Goal: Find specific page/section: Find specific page/section

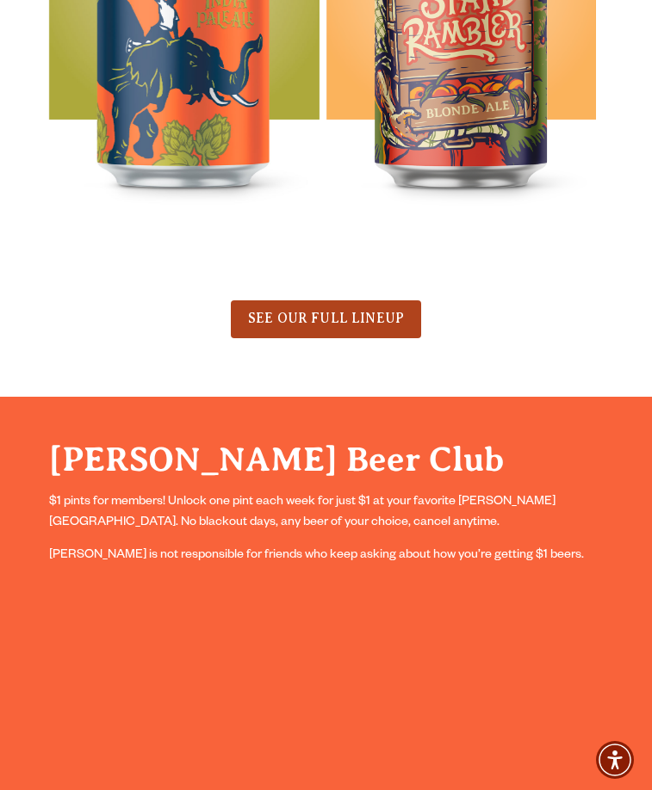
scroll to position [1205, 0]
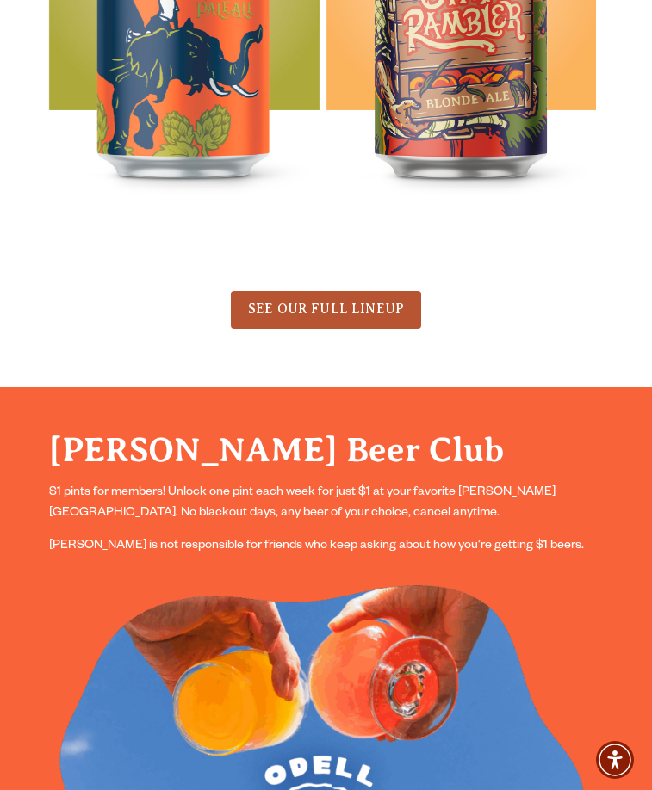
click at [350, 313] on span "SEE OUR FULL LINEUP" at bounding box center [326, 308] width 156 height 15
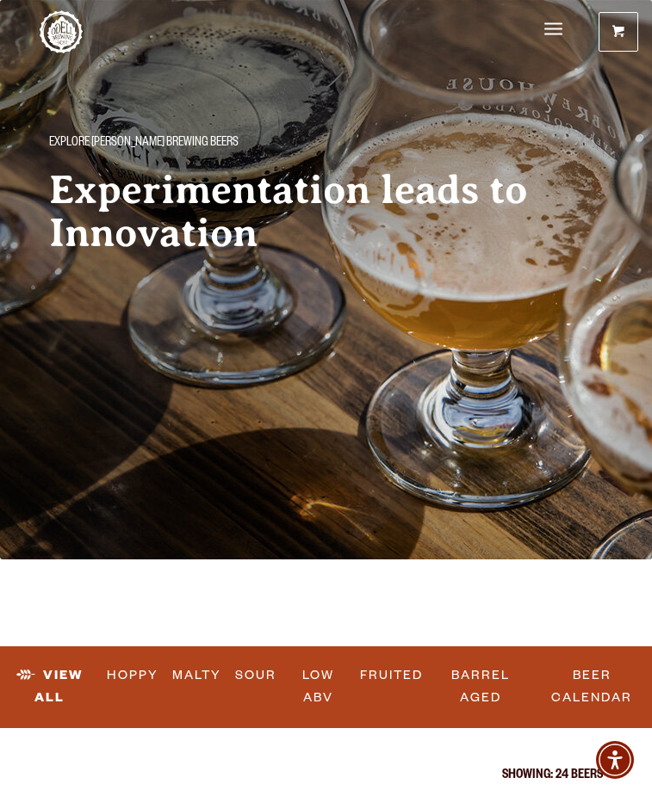
click at [0, 0] on span "Winery" at bounding box center [0, 0] width 0 height 0
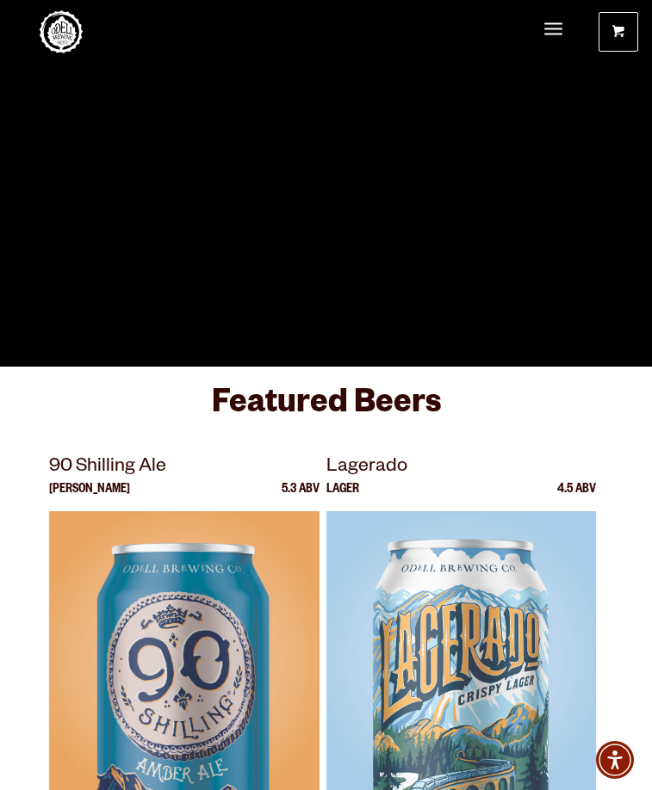
click at [0, 0] on span "Beer" at bounding box center [0, 0] width 0 height 0
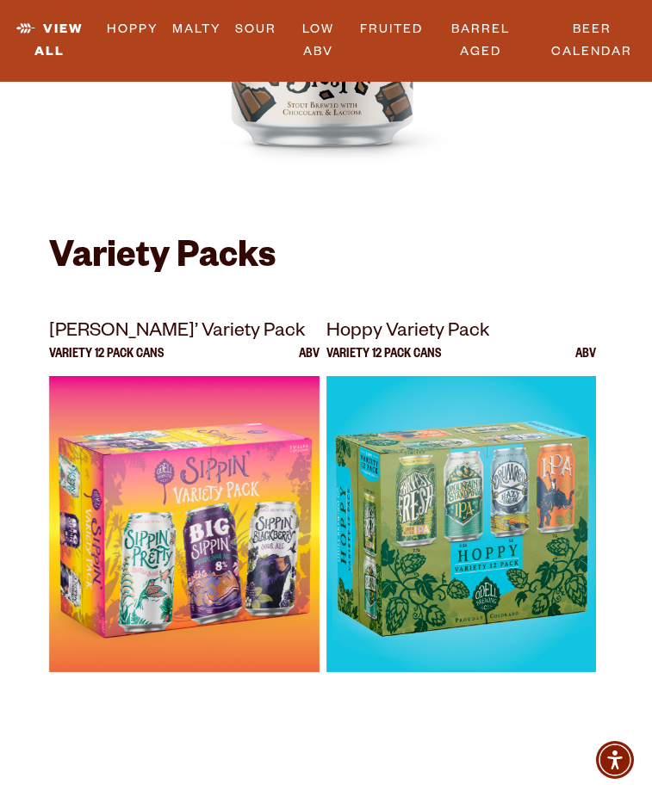
scroll to position [5510, 0]
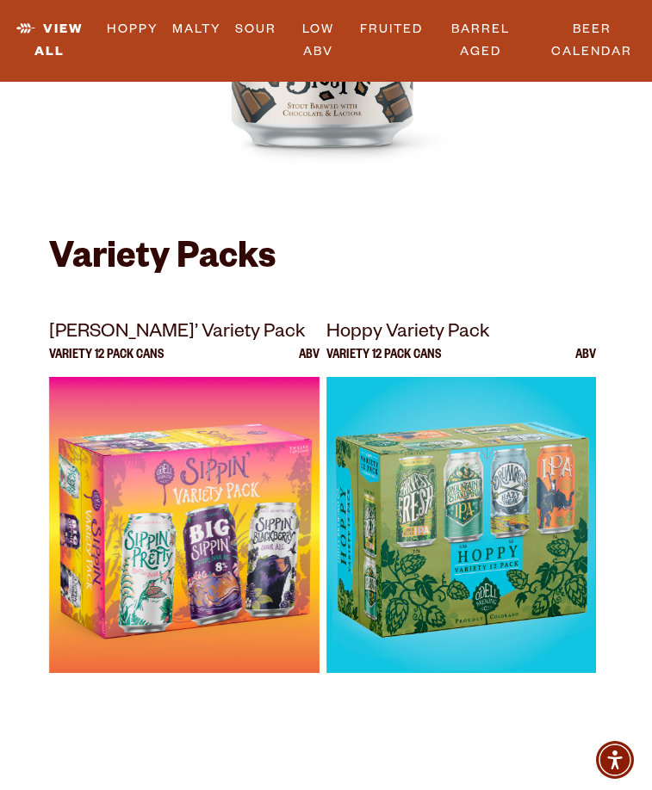
click at [0, 0] on span "Taprooms" at bounding box center [0, 0] width 0 height 0
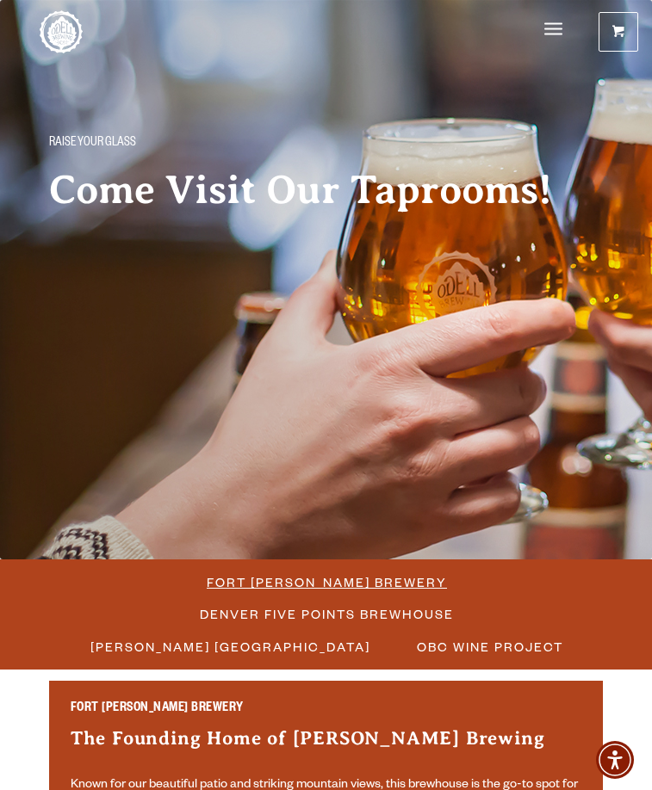
click at [244, 573] on span "Fort [PERSON_NAME] Brewery" at bounding box center [327, 582] width 240 height 25
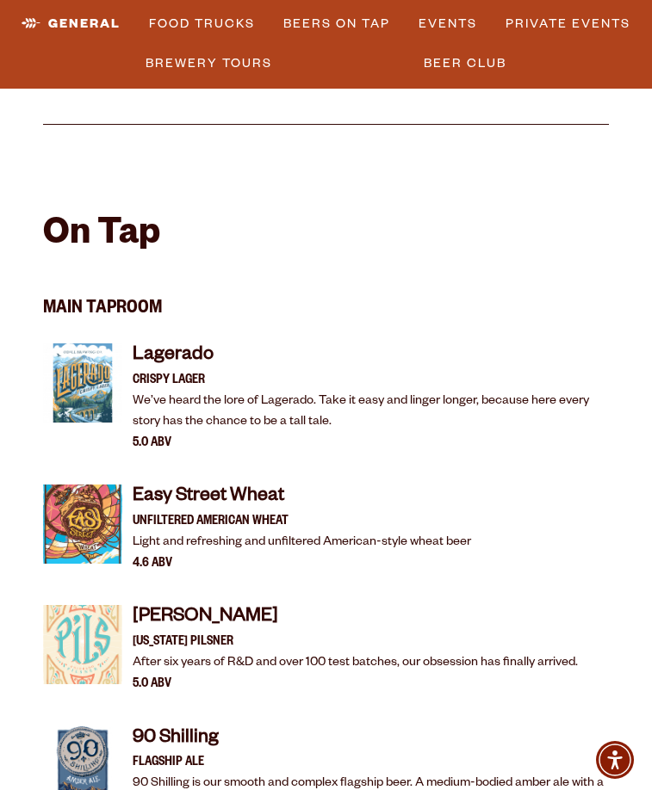
scroll to position [1894, 0]
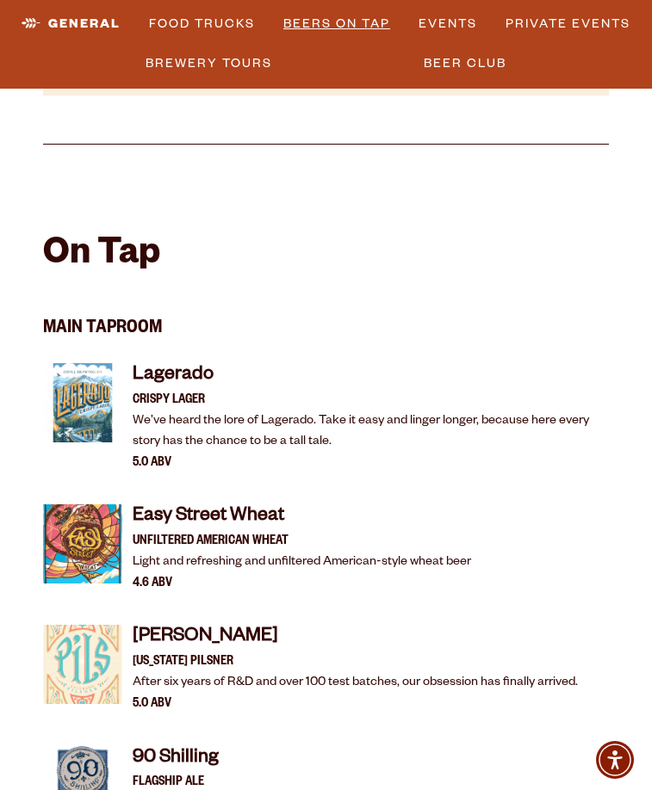
click at [362, 44] on link "Beers on Tap" at bounding box center [336, 24] width 121 height 40
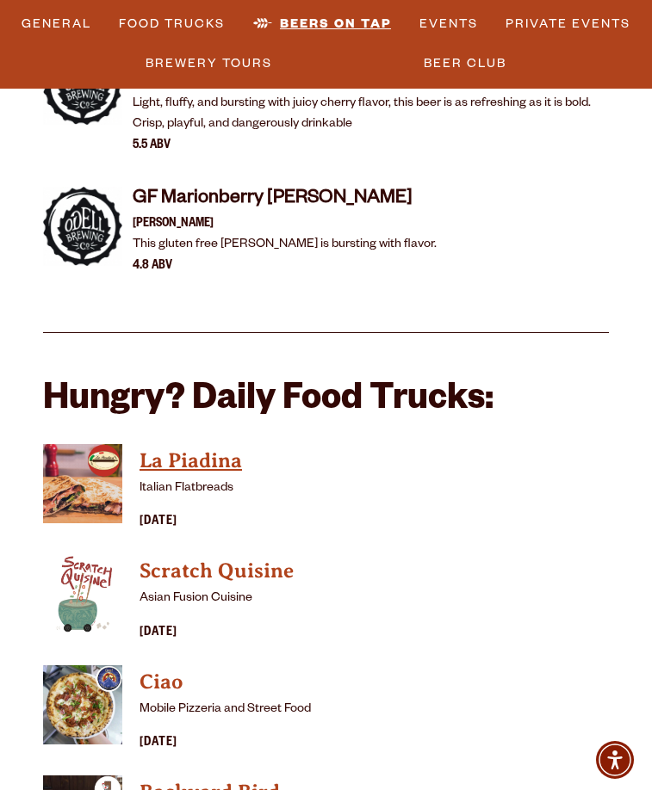
scroll to position [4864, 0]
